Goal: Task Accomplishment & Management: Use online tool/utility

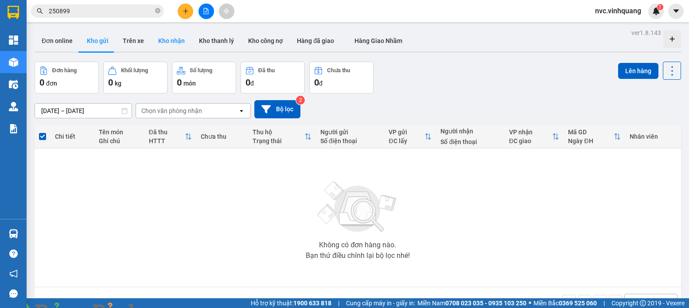
click at [172, 41] on button "Kho nhận" at bounding box center [171, 40] width 41 height 21
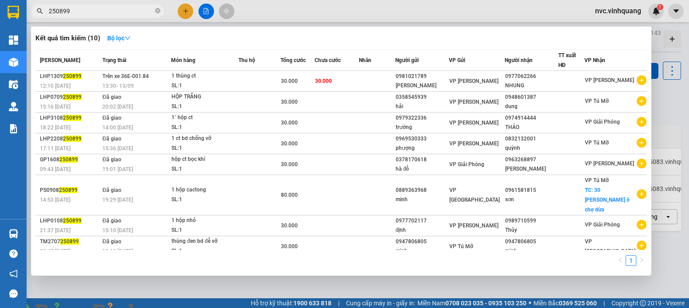
click at [116, 14] on input "250899" at bounding box center [101, 11] width 105 height 10
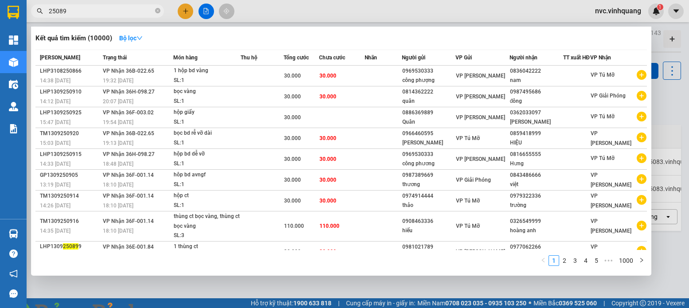
type input "250899"
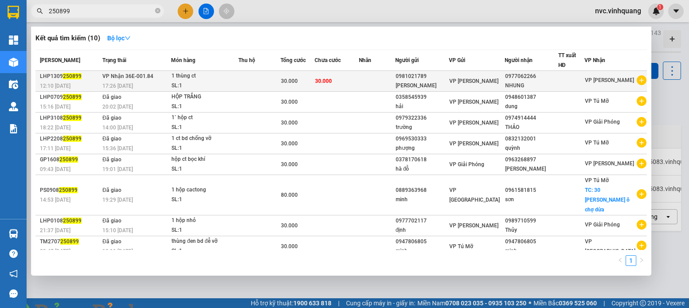
click at [235, 84] on div "SL: 1" at bounding box center [204, 86] width 66 height 10
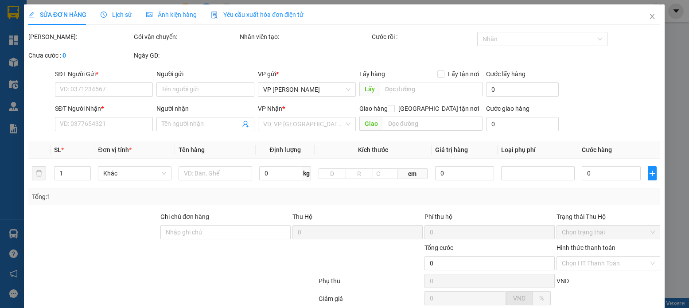
type input "0981021789"
type input "[PERSON_NAME]"
type input "0977062266"
type input "NHUNG"
type input "30.000"
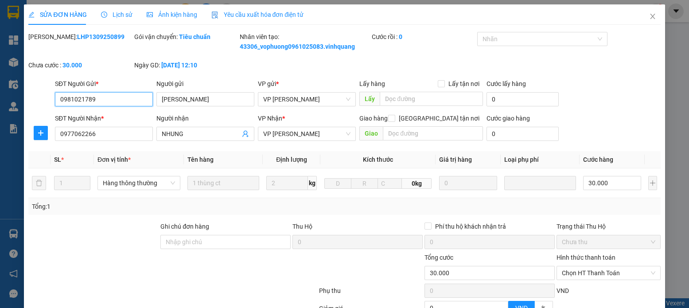
scroll to position [94, 0]
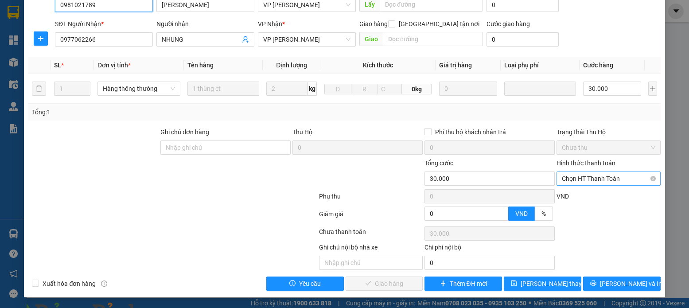
click at [588, 179] on span "Chọn HT Thanh Toán" at bounding box center [608, 178] width 93 height 13
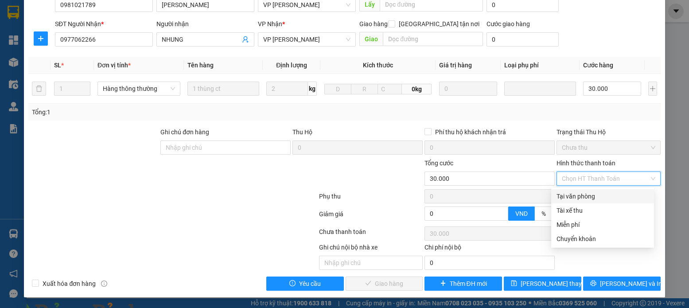
click at [583, 195] on div "Tại văn phòng" at bounding box center [602, 196] width 92 height 10
type input "0"
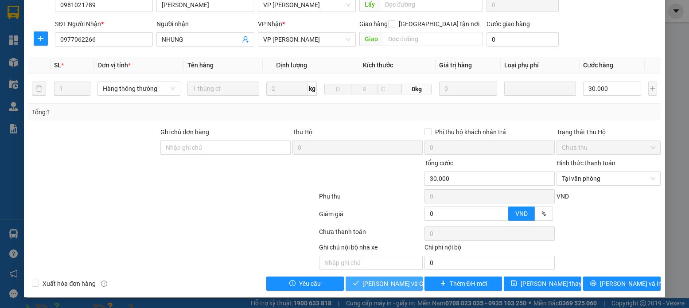
click at [398, 284] on span "[PERSON_NAME] và Giao hàng" at bounding box center [404, 284] width 85 height 10
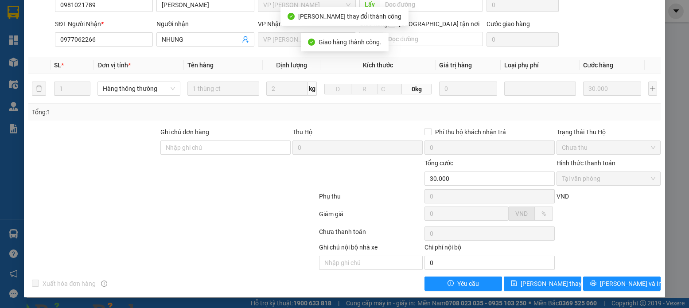
scroll to position [0, 0]
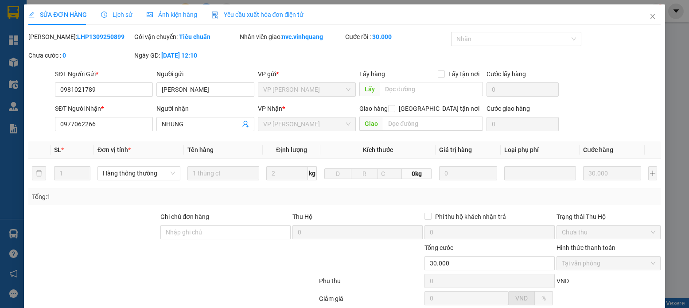
click at [163, 307] on img at bounding box center [160, 313] width 5 height 5
click at [649, 16] on icon "close" at bounding box center [652, 16] width 7 height 7
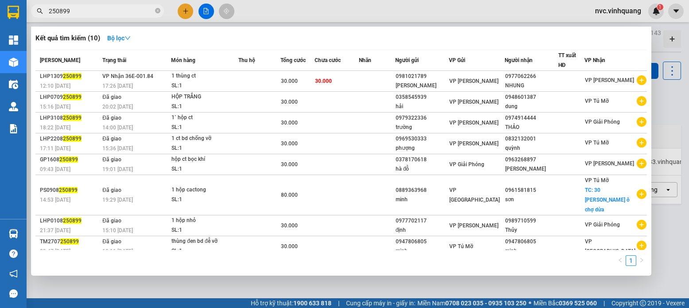
click at [99, 12] on input "250899" at bounding box center [101, 11] width 105 height 10
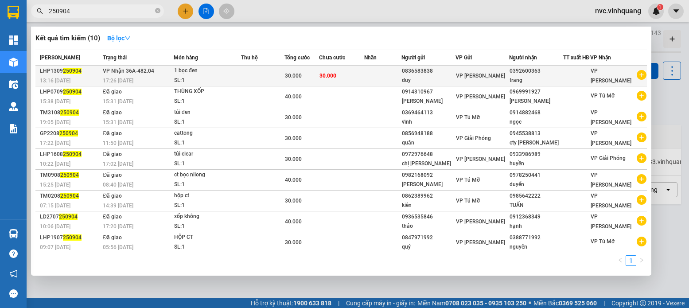
type input "250904"
click at [207, 76] on div "1 bọc đen" at bounding box center [207, 71] width 66 height 10
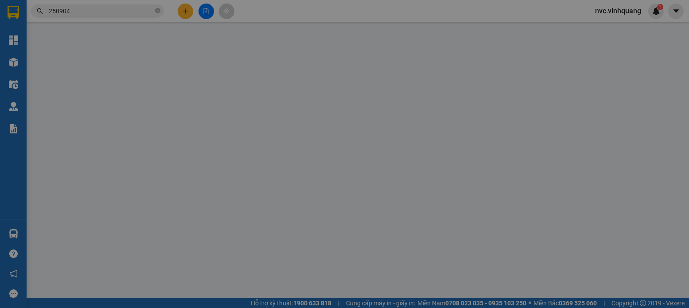
type input "0836583838"
type input "duy"
type input "0392600363"
type input "trang"
type input "30.000"
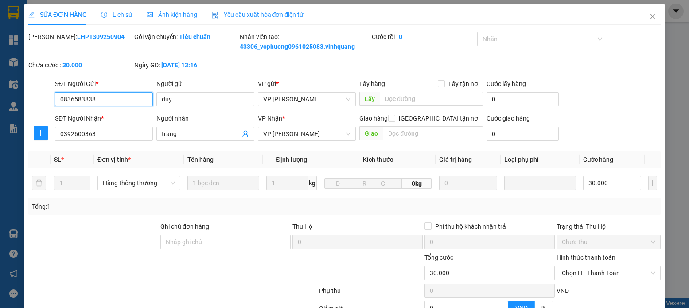
scroll to position [94, 0]
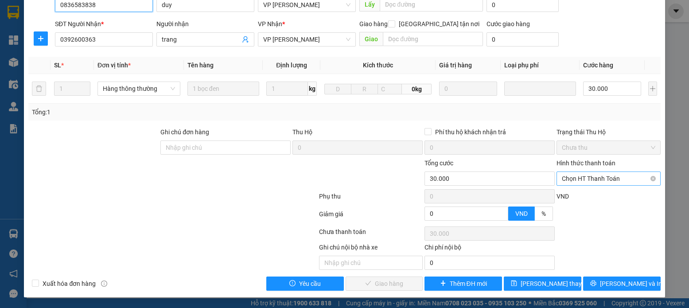
click at [589, 179] on span "Chọn HT Thanh Toán" at bounding box center [608, 178] width 93 height 13
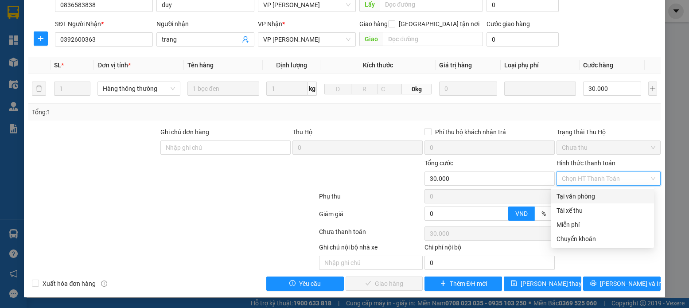
drag, startPoint x: 588, startPoint y: 196, endPoint x: 583, endPoint y: 195, distance: 4.9
click at [587, 195] on div "Tại văn phòng" at bounding box center [602, 196] width 92 height 10
type input "0"
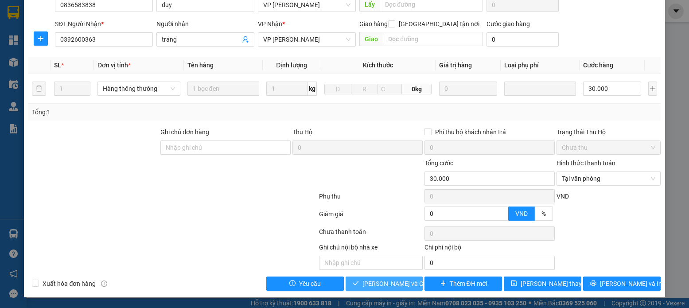
click at [394, 284] on span "[PERSON_NAME] và Giao hàng" at bounding box center [404, 284] width 85 height 10
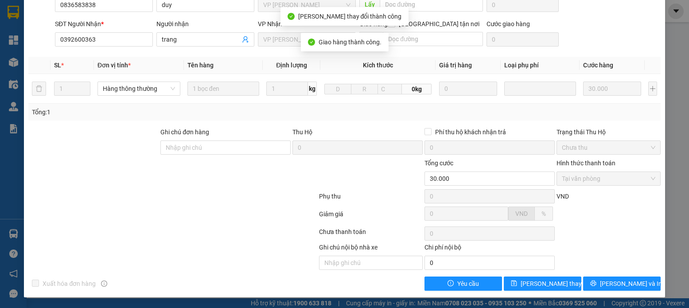
scroll to position [0, 0]
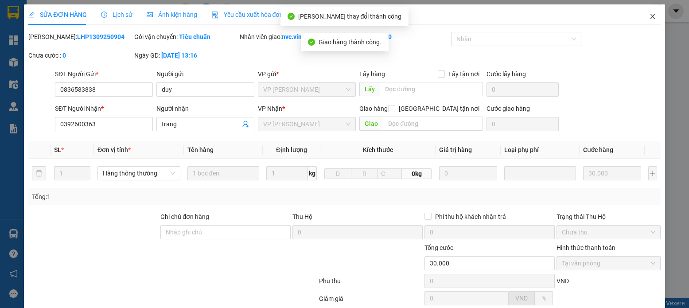
click at [649, 15] on icon "close" at bounding box center [652, 16] width 7 height 7
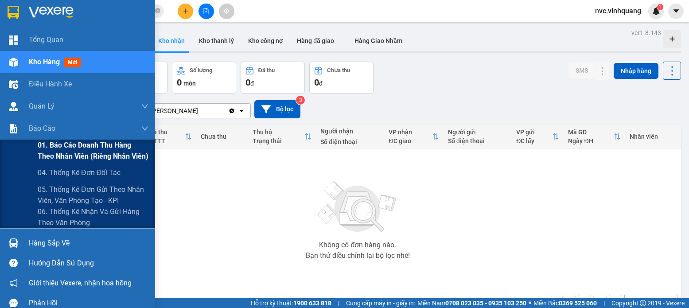
click at [87, 148] on span "01. Báo cáo doanh thu hàng theo nhân viên (riêng nhân viên)" at bounding box center [93, 151] width 111 height 22
